Goal: Transaction & Acquisition: Purchase product/service

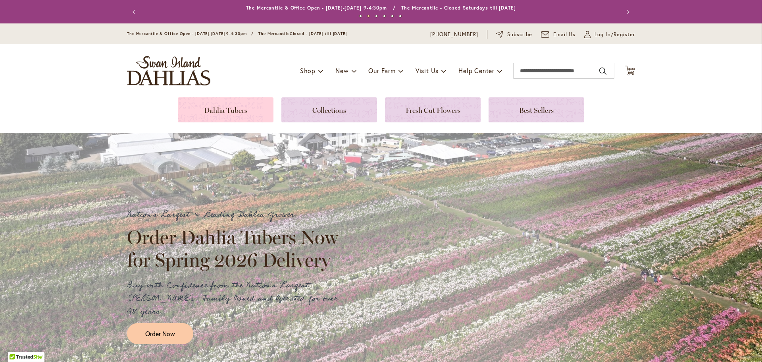
click at [245, 104] on link at bounding box center [226, 109] width 96 height 25
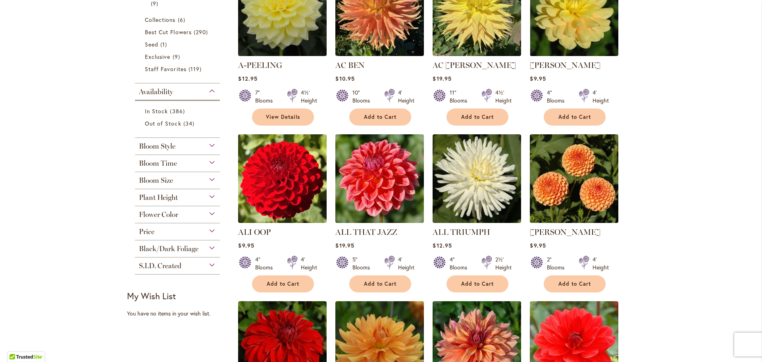
scroll to position [238, 0]
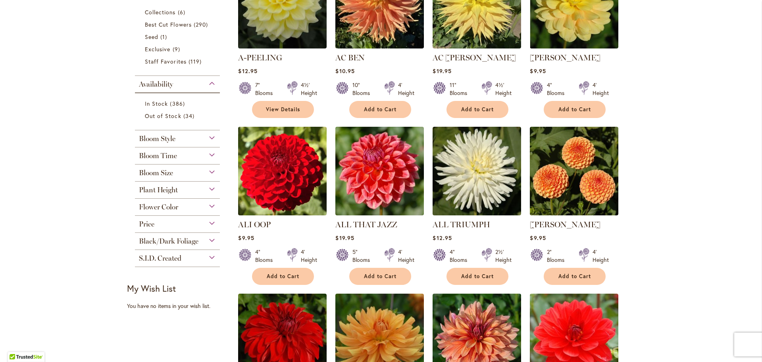
click at [207, 169] on div "Bloom Size" at bounding box center [177, 170] width 85 height 13
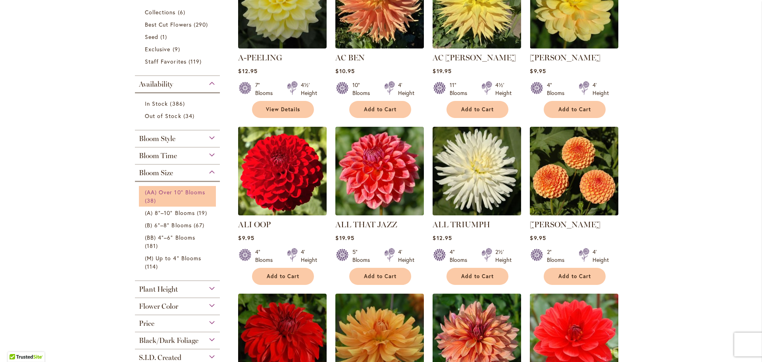
click at [172, 192] on span "(AA) Over 10" Blooms" at bounding box center [175, 192] width 60 height 8
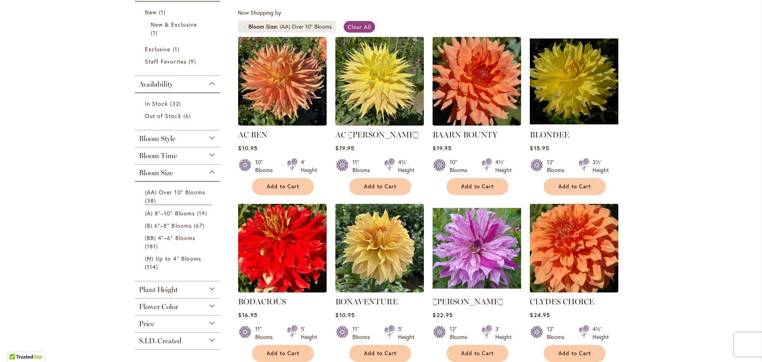
scroll to position [159, 0]
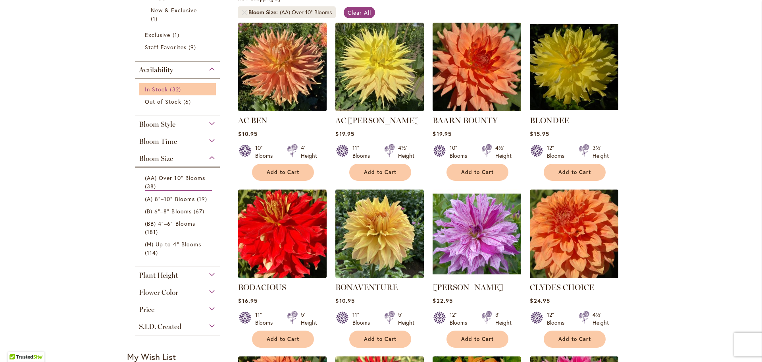
click at [151, 88] on span "In Stock" at bounding box center [156, 89] width 23 height 8
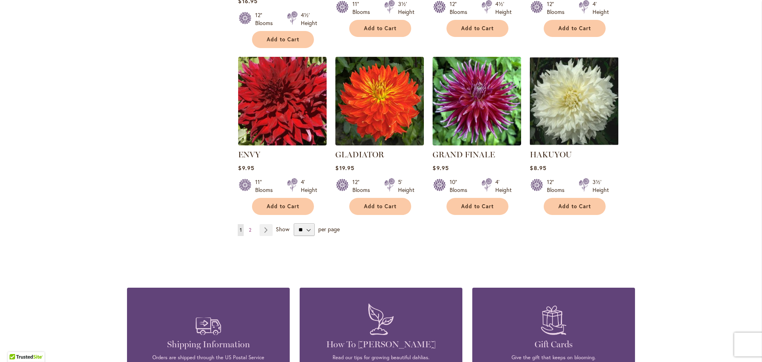
scroll to position [635, 0]
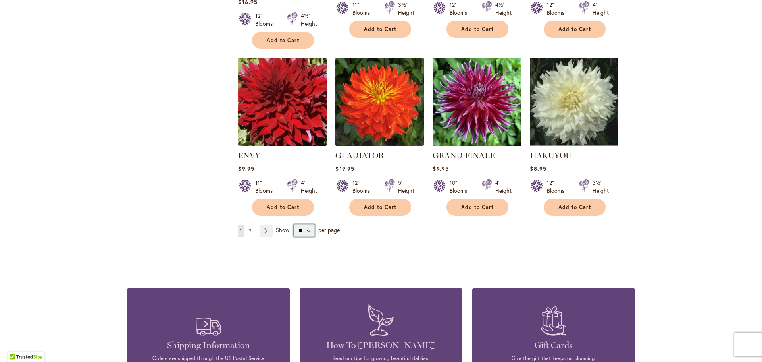
click at [302, 230] on select "** ** ** **" at bounding box center [304, 230] width 21 height 13
select select "**"
click at [294, 224] on select "** ** ** **" at bounding box center [304, 230] width 21 height 13
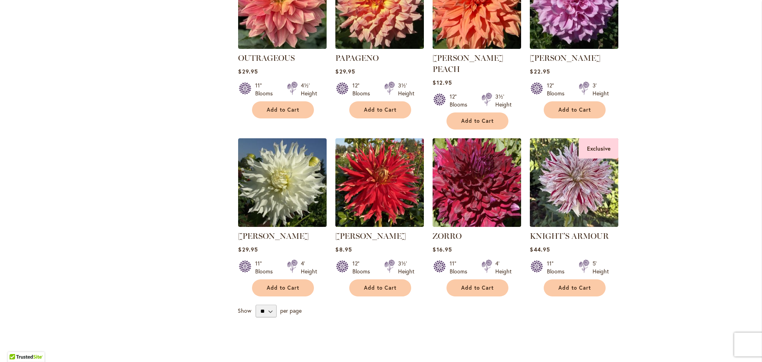
scroll to position [1191, 0]
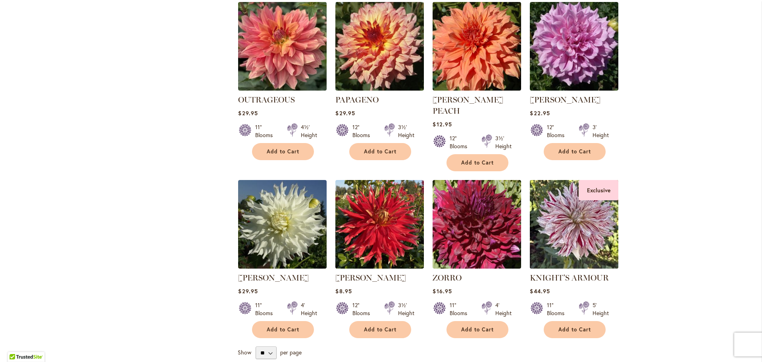
click at [575, 217] on img at bounding box center [574, 223] width 93 height 93
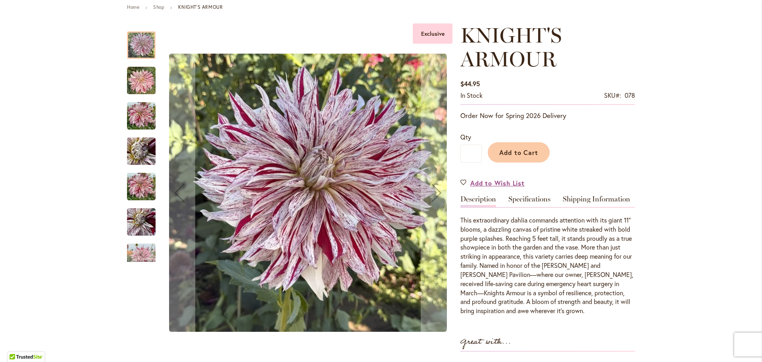
scroll to position [119, 0]
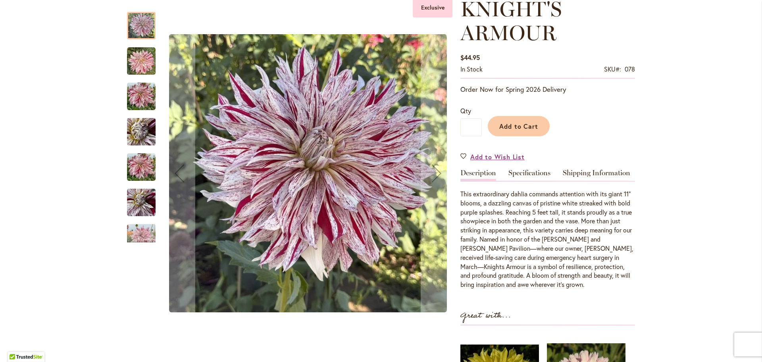
click at [133, 60] on img "KNIGHTS ARMOUR" at bounding box center [141, 61] width 29 height 29
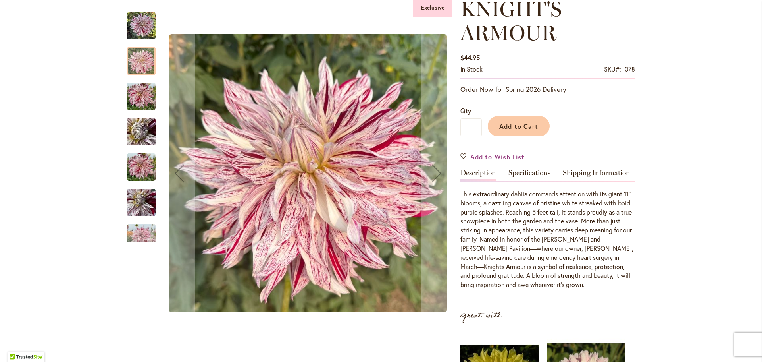
click at [145, 98] on img "KNIGHTS ARMOUR" at bounding box center [141, 96] width 29 height 29
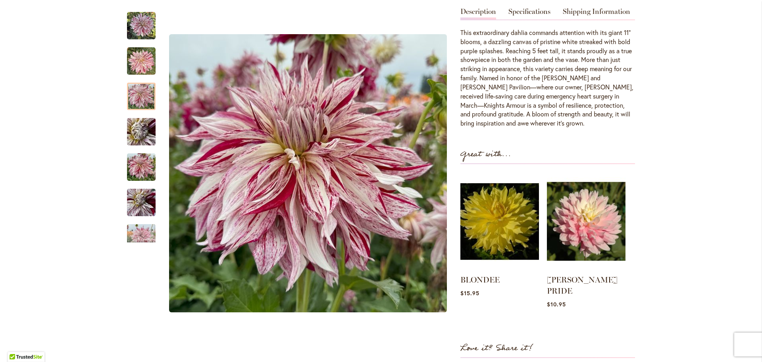
scroll to position [238, 0]
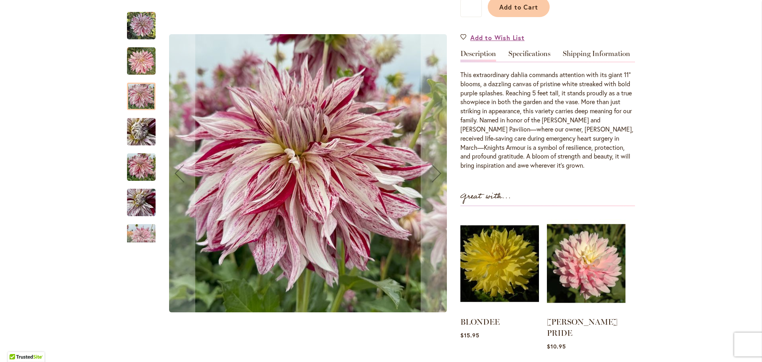
click at [129, 165] on img "KNIGHT'S ARMOUR" at bounding box center [141, 167] width 29 height 38
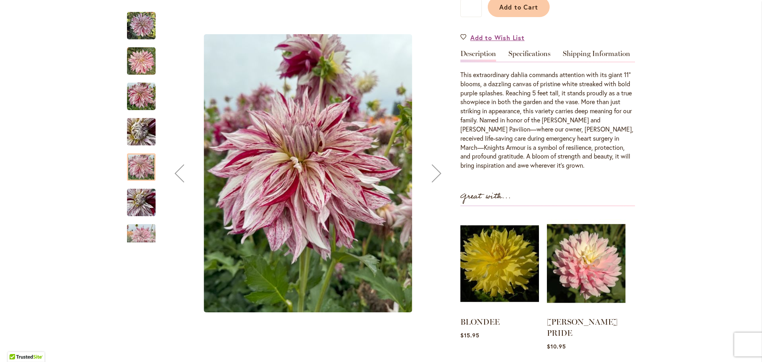
click at [145, 213] on img "KNIGHT'S ARMOUR" at bounding box center [141, 202] width 29 height 38
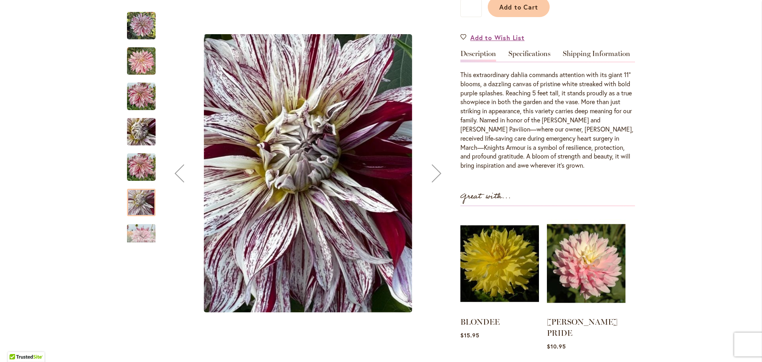
click at [146, 239] on div "Next" at bounding box center [141, 236] width 29 height 12
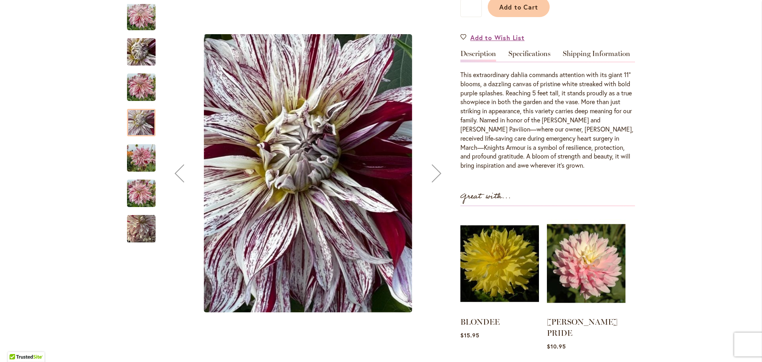
click at [141, 207] on div "KNIGHT'S ARMOUR" at bounding box center [141, 224] width 29 height 35
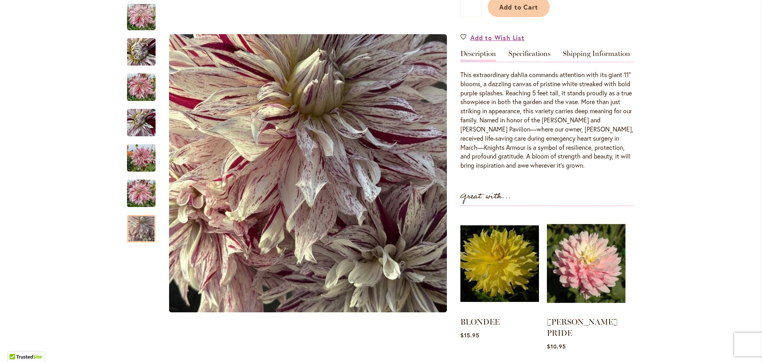
click at [123, 195] on main "Home Shop KNIGHT'S ARMOUR Skip to the end of the images gallery Exclusive Skip …" at bounding box center [381, 368] width 522 height 1019
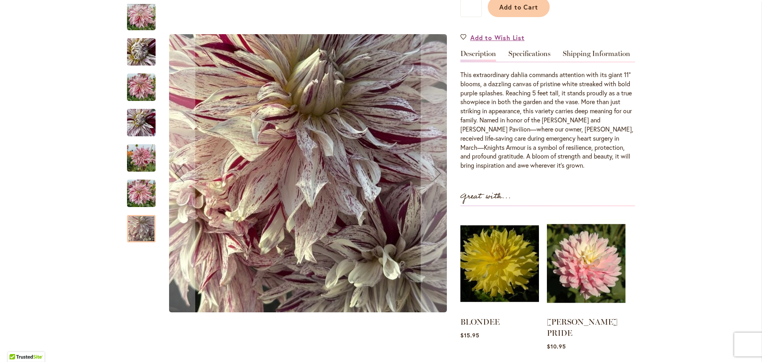
click at [134, 192] on img "KNIGHT'S ARMOUR" at bounding box center [141, 193] width 29 height 38
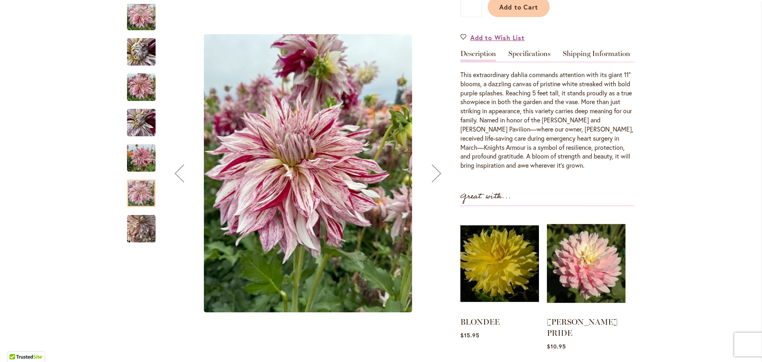
click at [140, 163] on img "KNIGHT'S ARMOUR" at bounding box center [141, 158] width 29 height 38
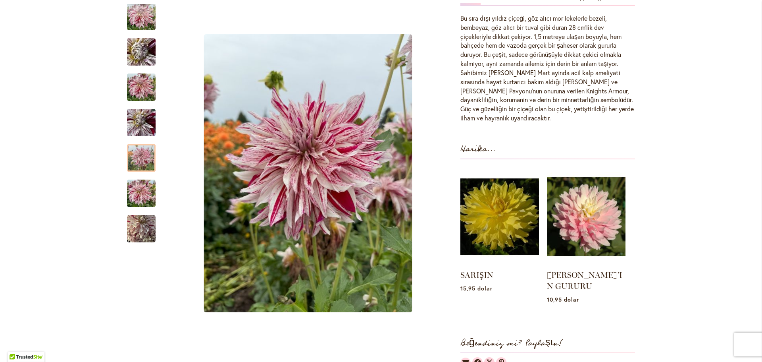
scroll to position [285, 0]
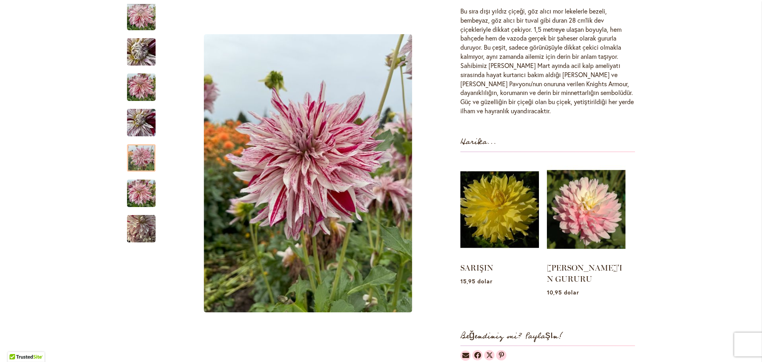
click at [140, 189] on img "ŞÖVALYE ZIRHI" at bounding box center [141, 193] width 29 height 38
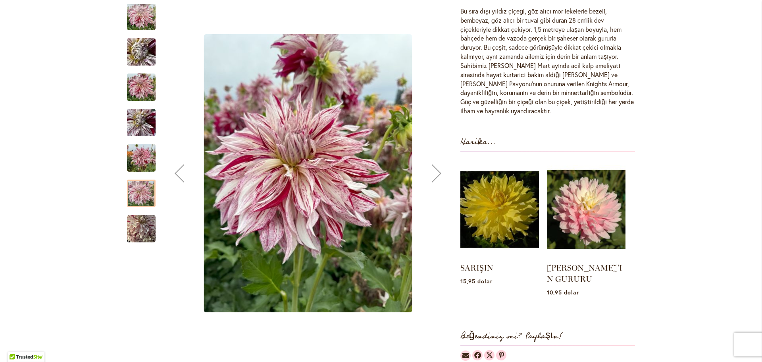
click at [142, 227] on img "ŞÖVALYE ZIRHI" at bounding box center [141, 228] width 29 height 29
